Goal: Information Seeking & Learning: Compare options

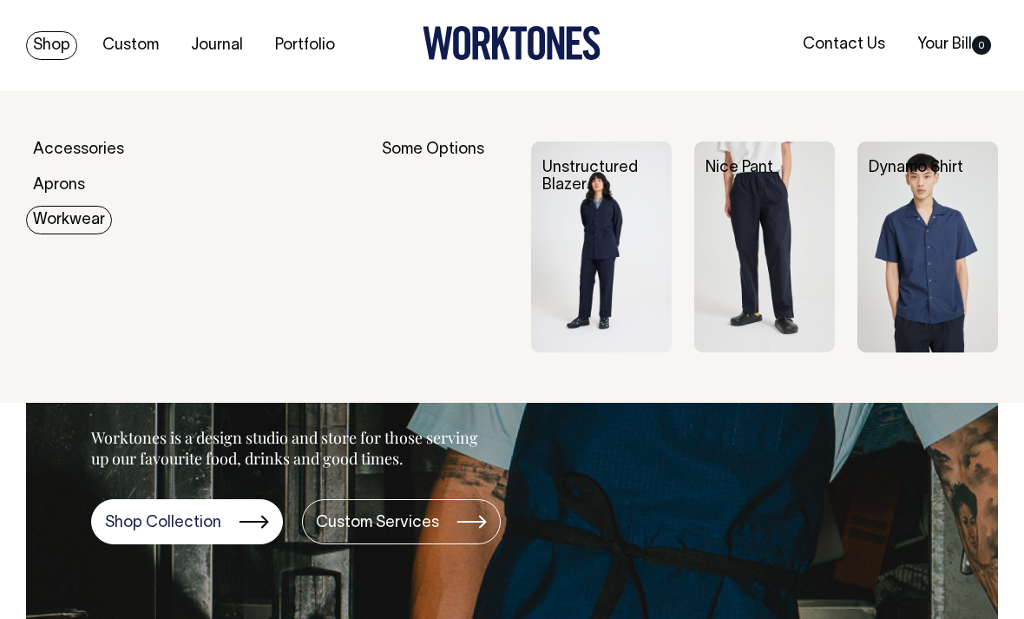
click at [456, 147] on div "Some Options" at bounding box center [445, 246] width 127 height 211
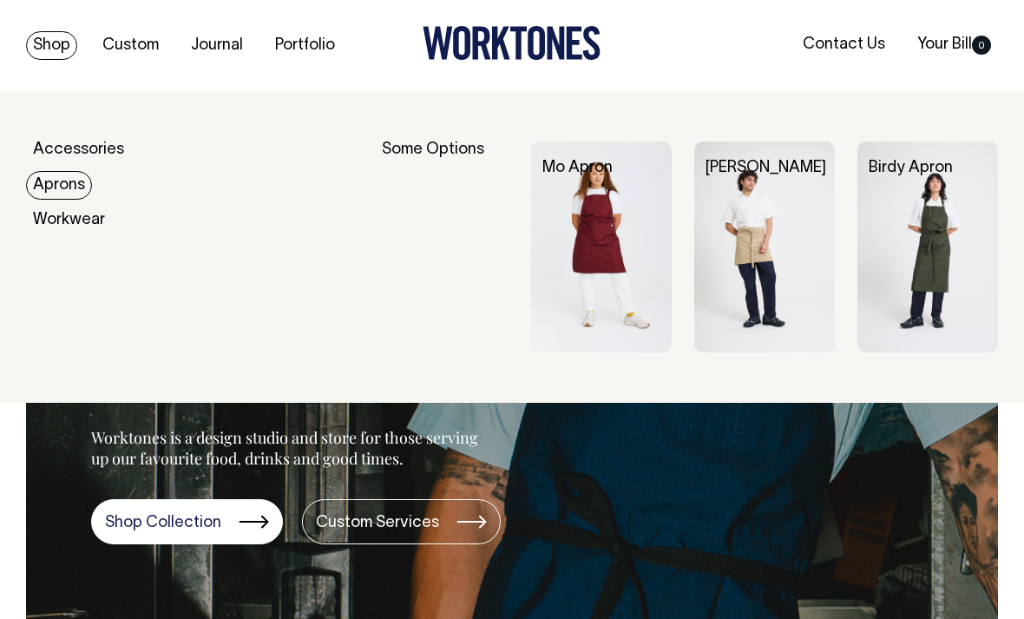
click at [772, 288] on img at bounding box center [764, 246] width 141 height 211
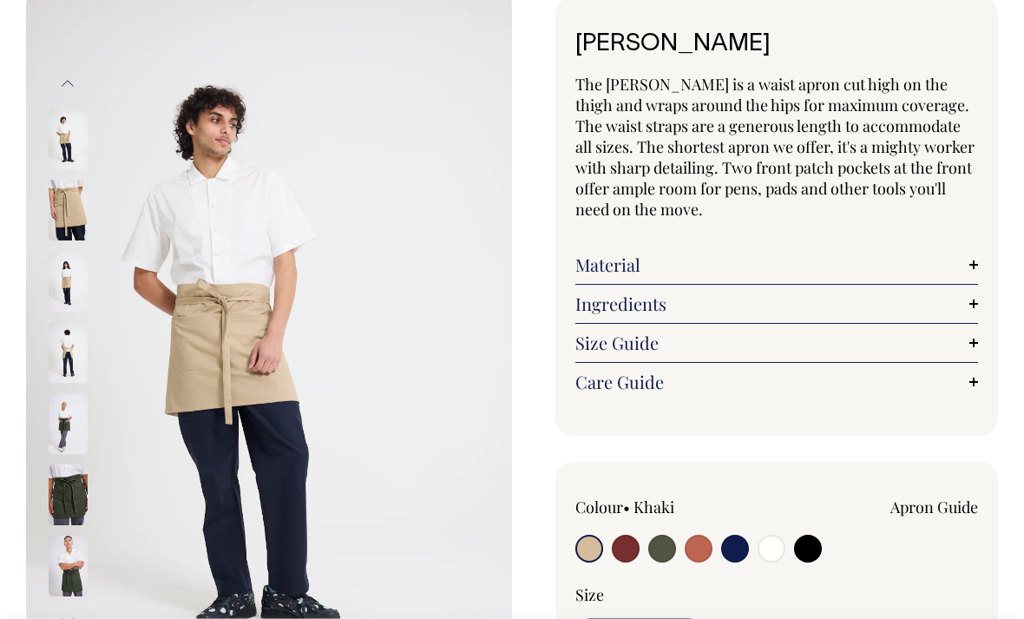
scroll to position [64, 0]
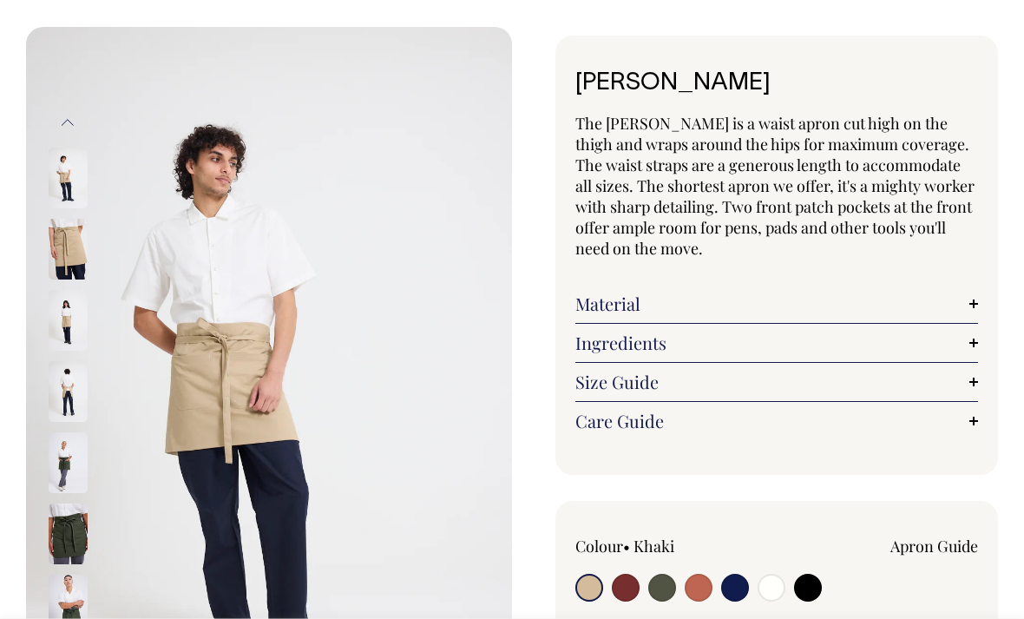
click at [904, 299] on link "Material" at bounding box center [776, 303] width 403 height 21
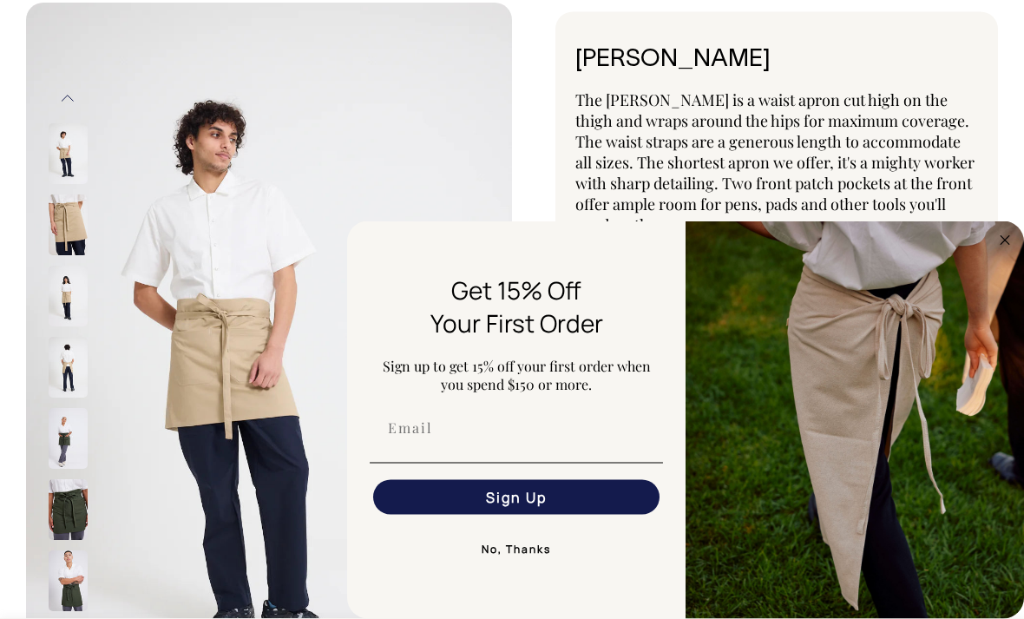
scroll to position [0, 0]
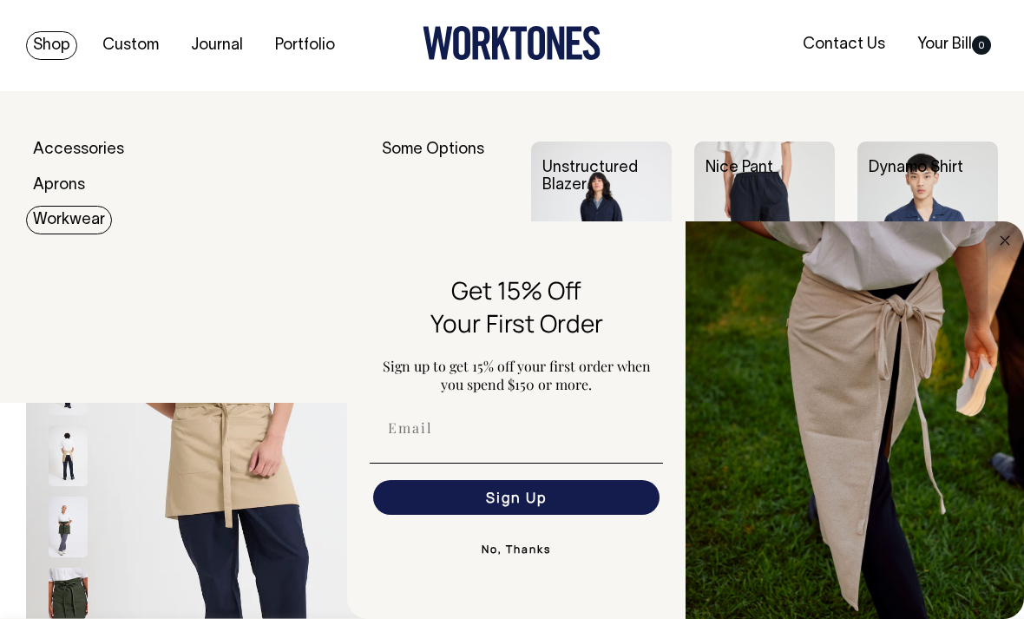
click at [425, 140] on img at bounding box center [269, 455] width 486 height 729
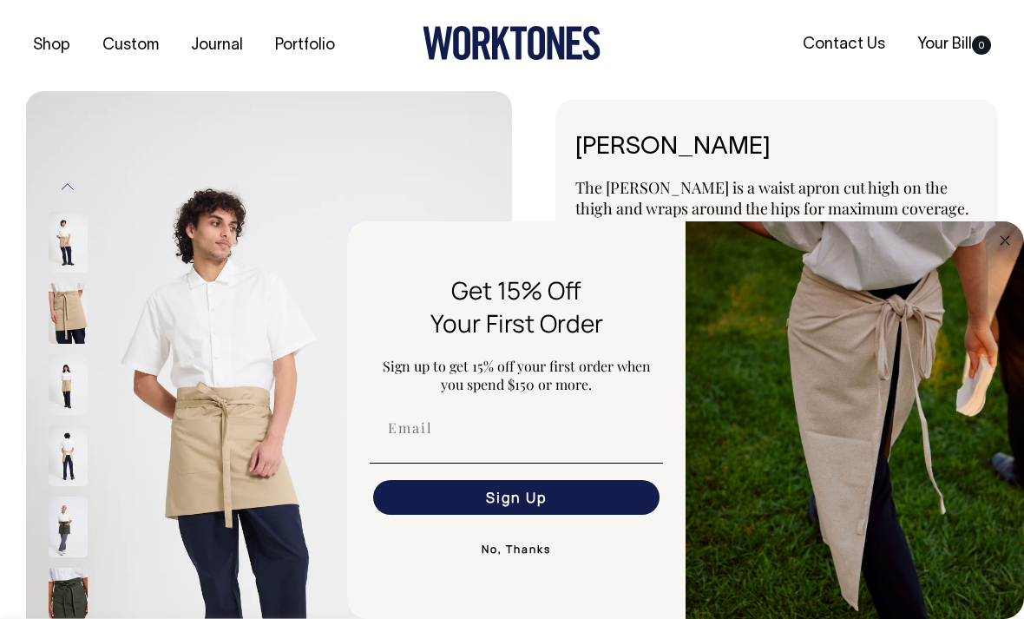
click at [534, 556] on button "No, Thanks" at bounding box center [516, 549] width 293 height 35
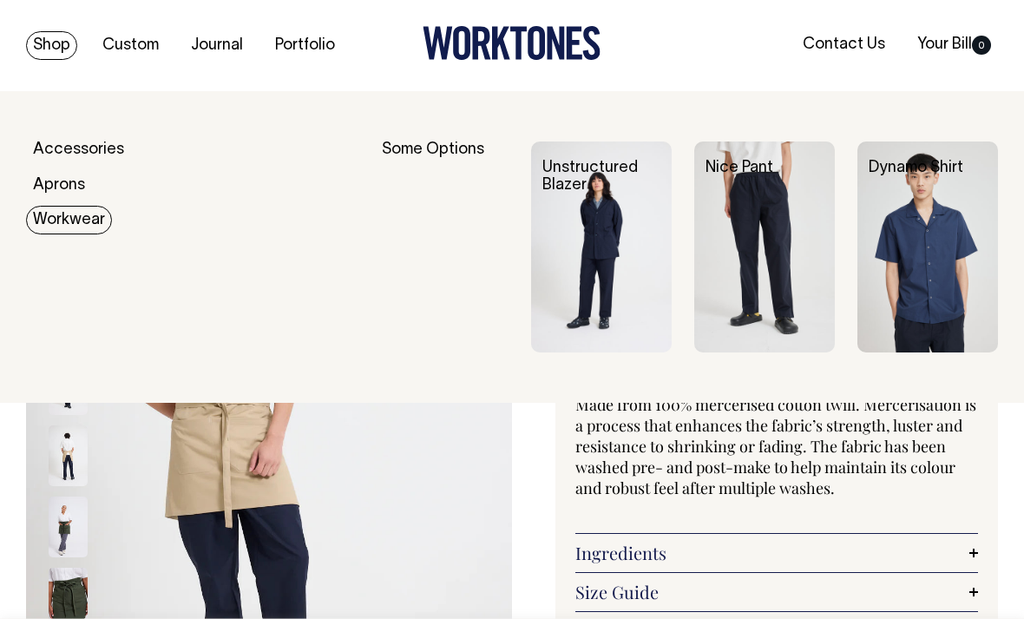
click at [932, 238] on img at bounding box center [927, 246] width 141 height 211
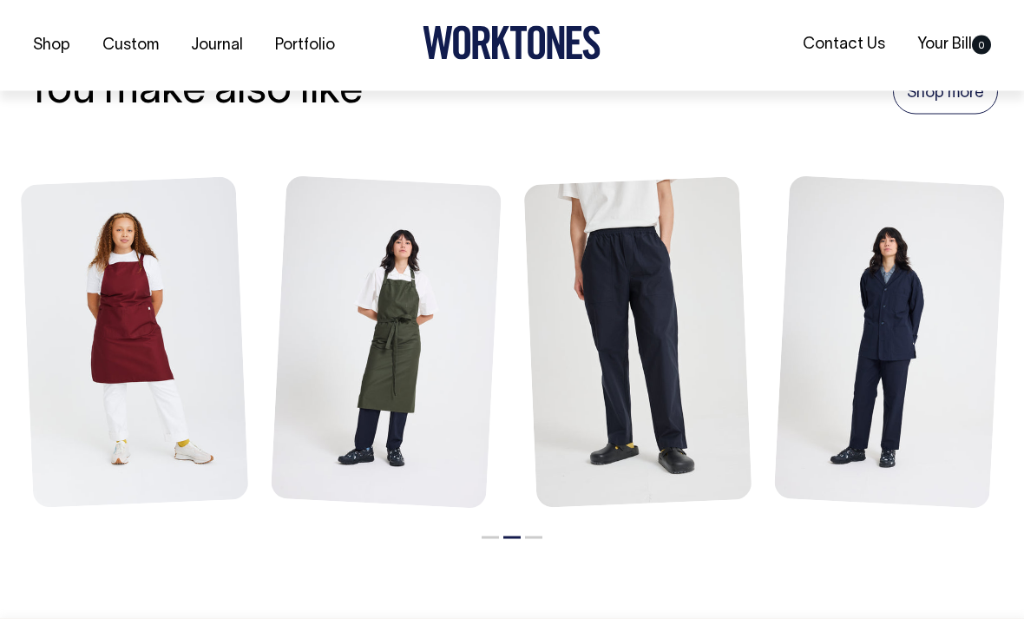
scroll to position [2067, 0]
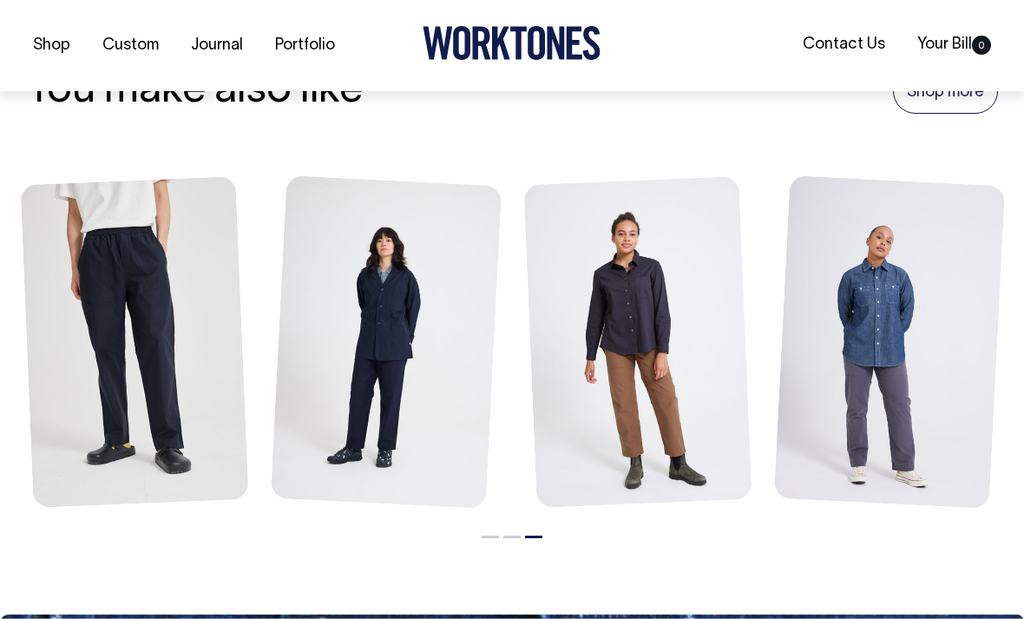
click at [912, 453] on link at bounding box center [890, 343] width 232 height 337
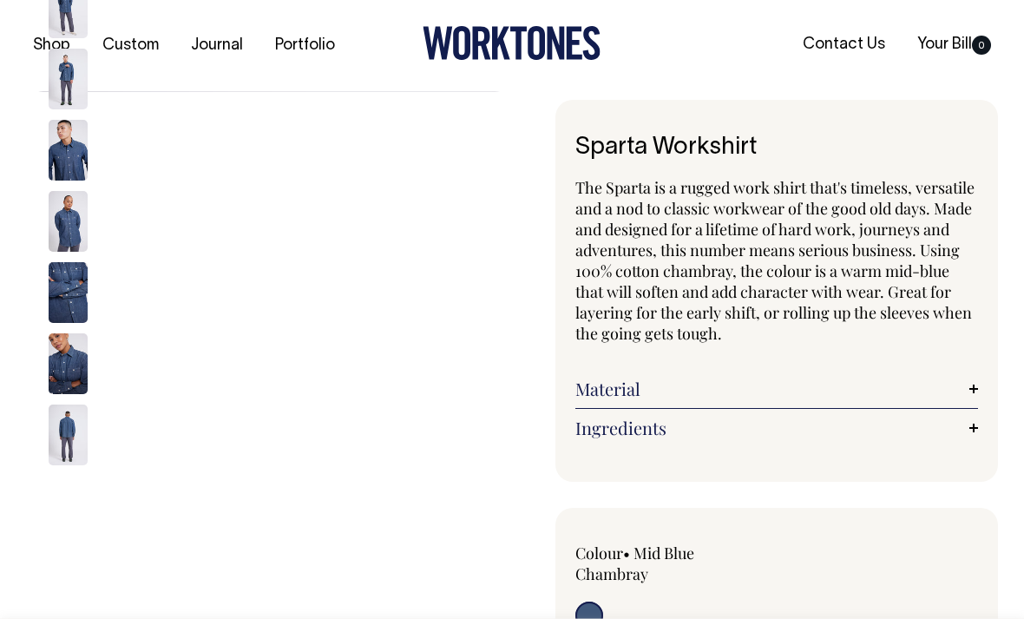
click at [828, 392] on link "Material" at bounding box center [776, 388] width 403 height 21
